Goal: Information Seeking & Learning: Obtain resource

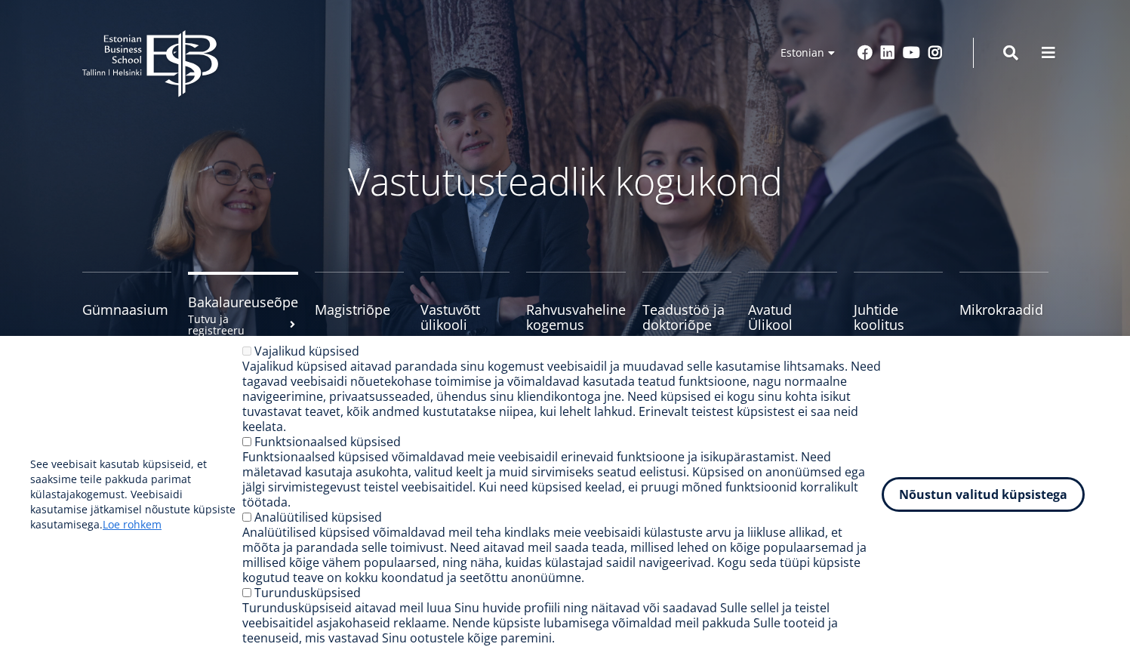
click at [288, 321] on span at bounding box center [292, 324] width 11 height 11
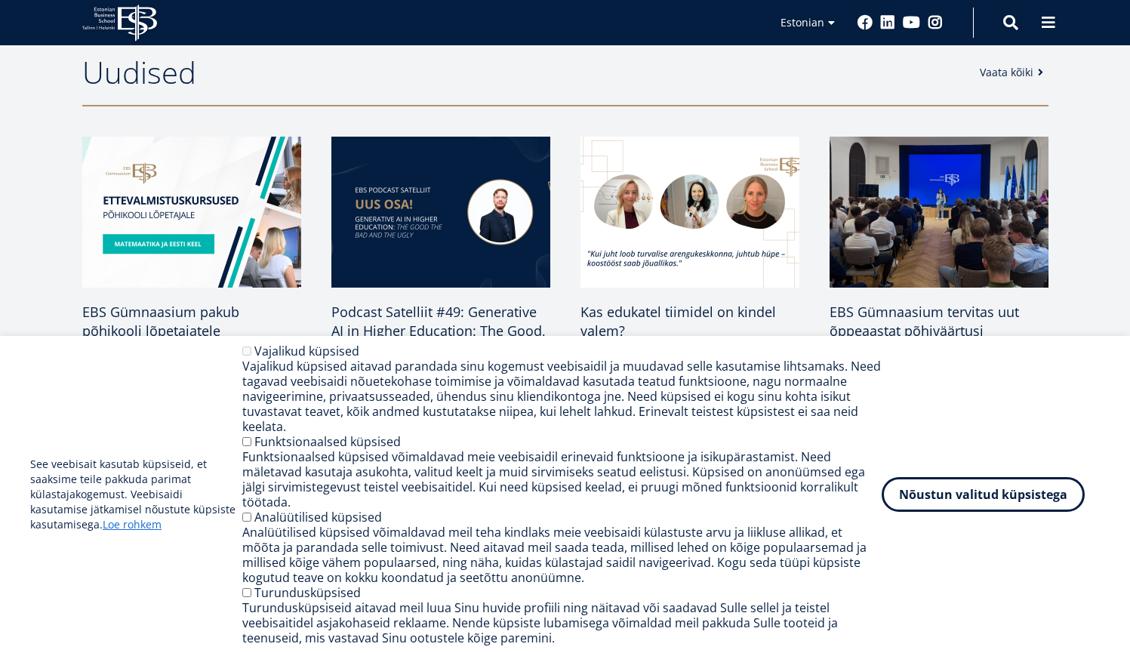
scroll to position [663, 0]
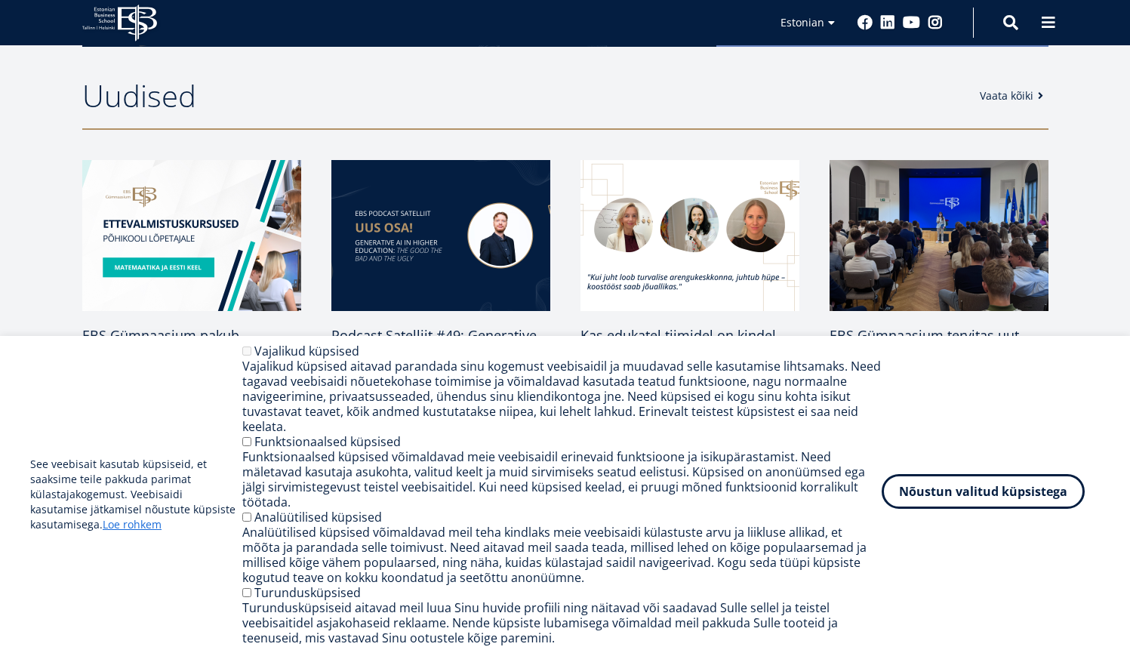
click at [982, 500] on button "Nõustun valitud küpsistega" at bounding box center [982, 491] width 203 height 35
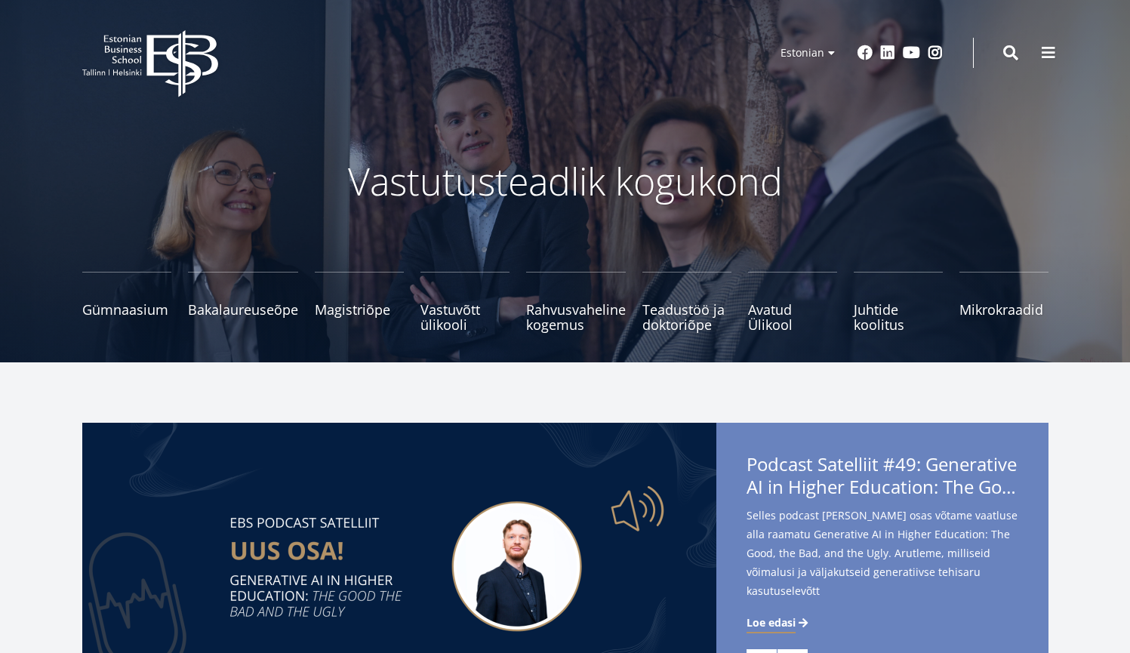
scroll to position [0, 0]
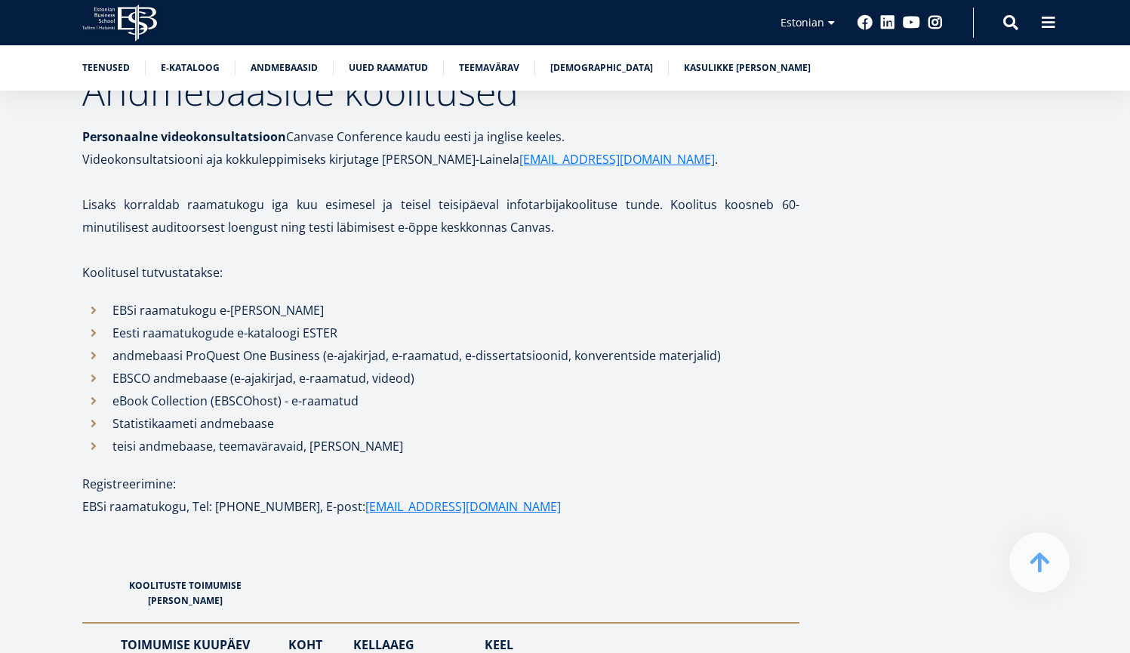
scroll to position [1546, 0]
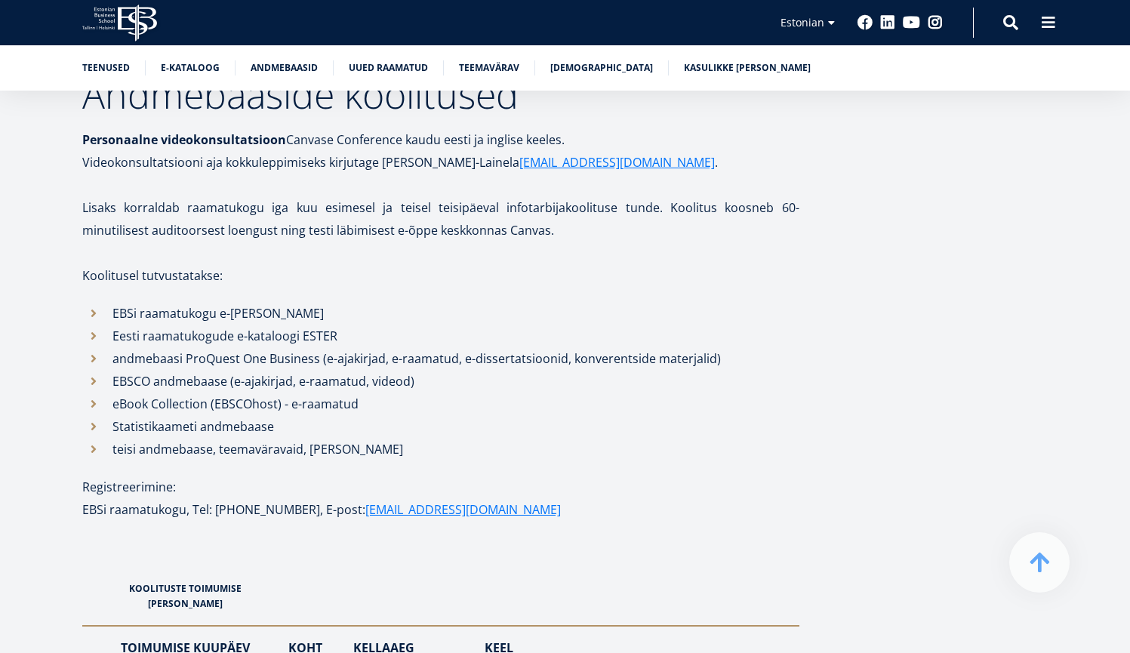
click at [666, 199] on p "Lisaks korraldab raamatukogu iga kuu esimesel ja teisel teisipäeval infotarbija…" at bounding box center [440, 218] width 717 height 45
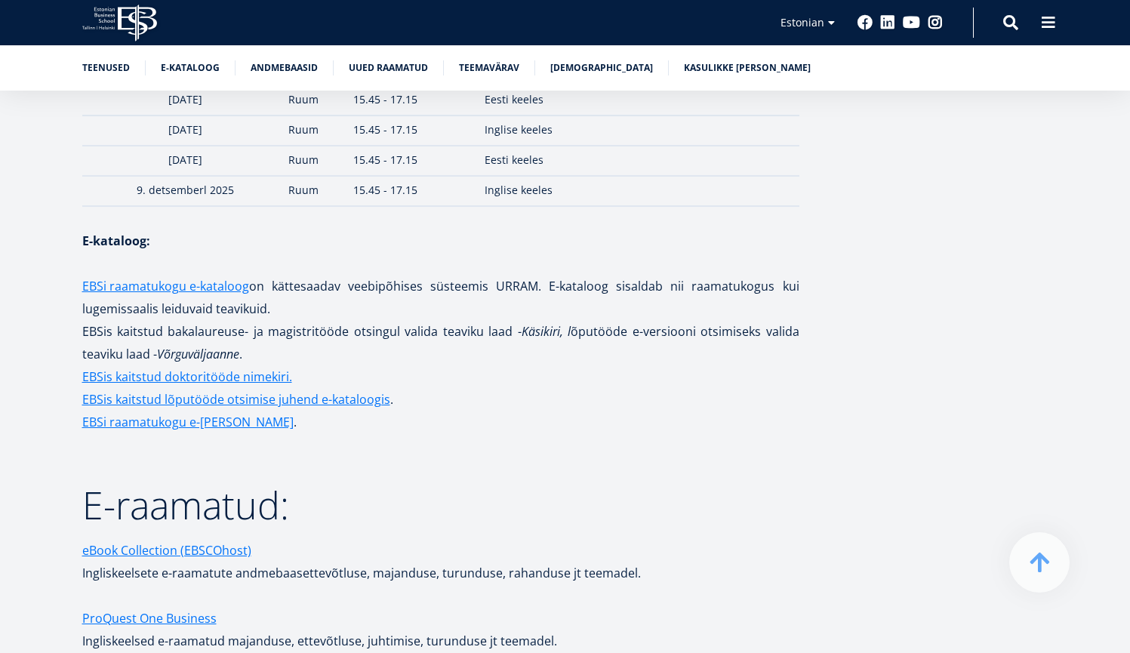
scroll to position [2471, 0]
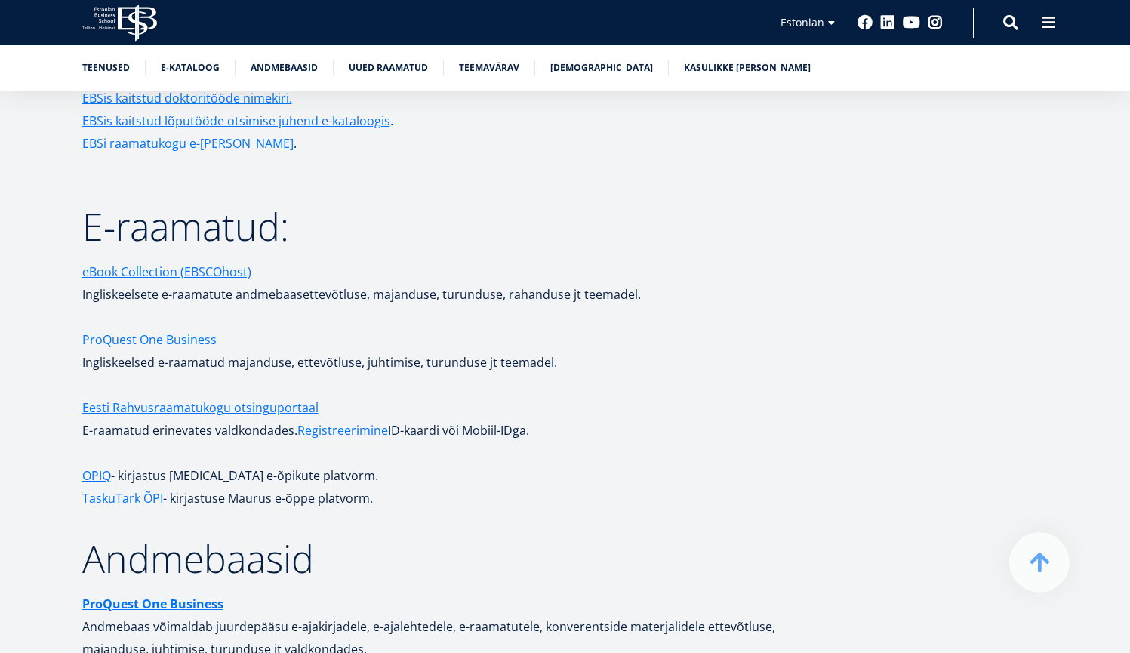
click at [186, 328] on link "ProQuest One Business" at bounding box center [149, 339] width 134 height 23
